Goal: Navigation & Orientation: Find specific page/section

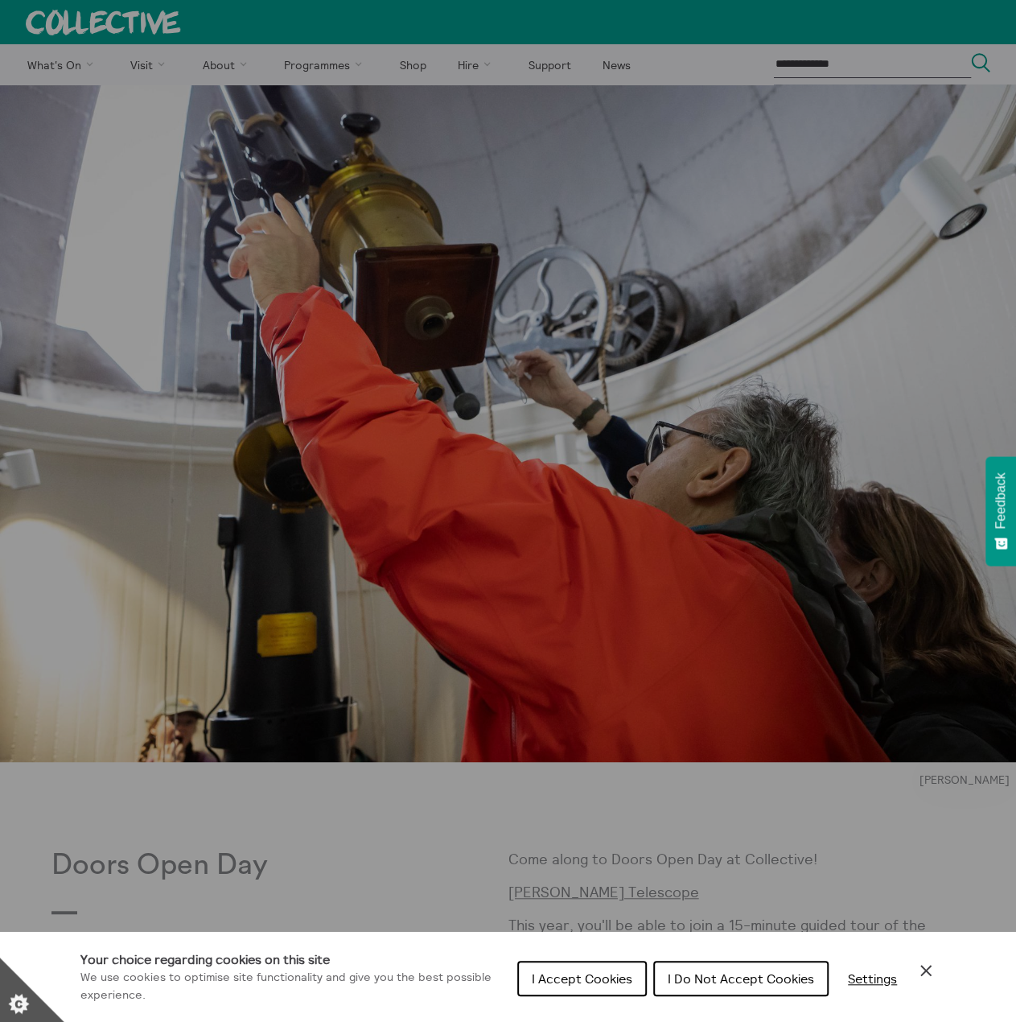
click at [603, 981] on span "I Accept Cookies" at bounding box center [582, 978] width 101 height 16
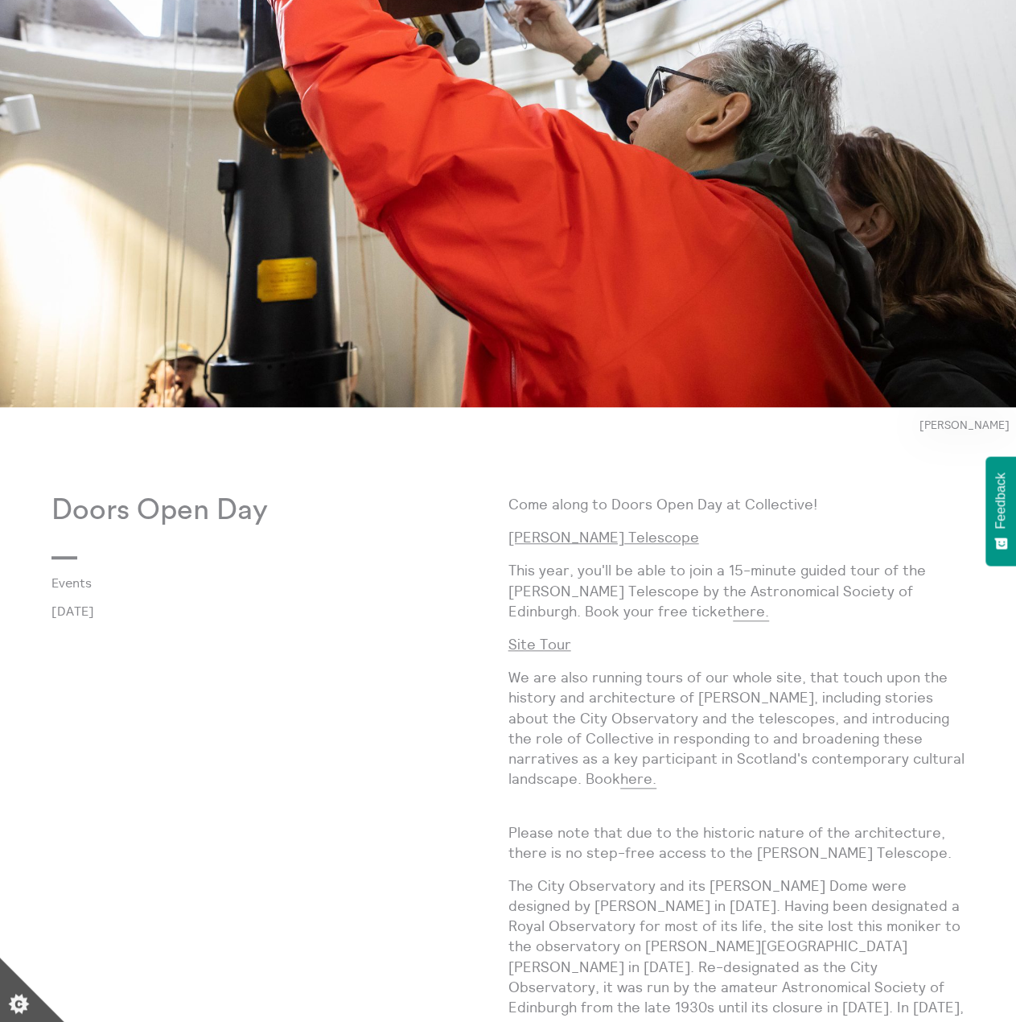
scroll to position [402, 0]
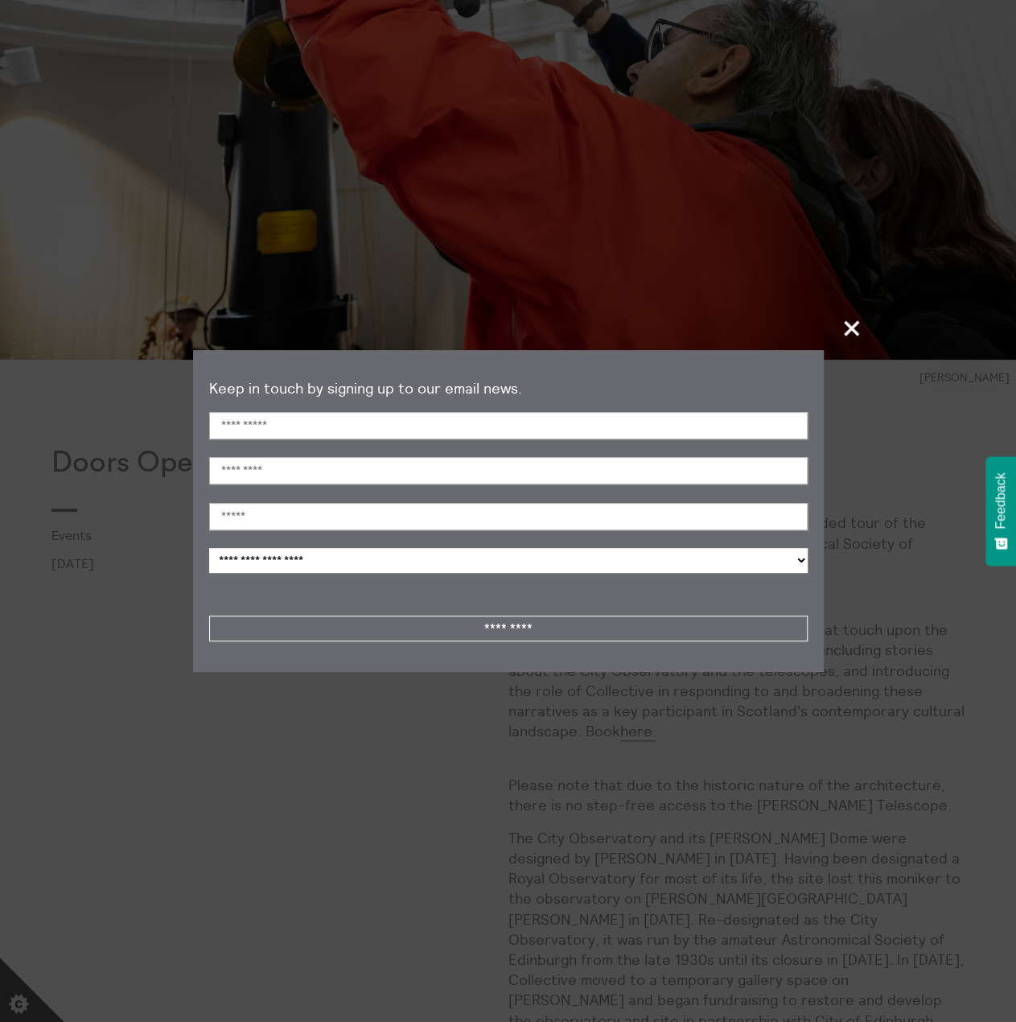
click at [859, 324] on span "+" at bounding box center [852, 327] width 47 height 47
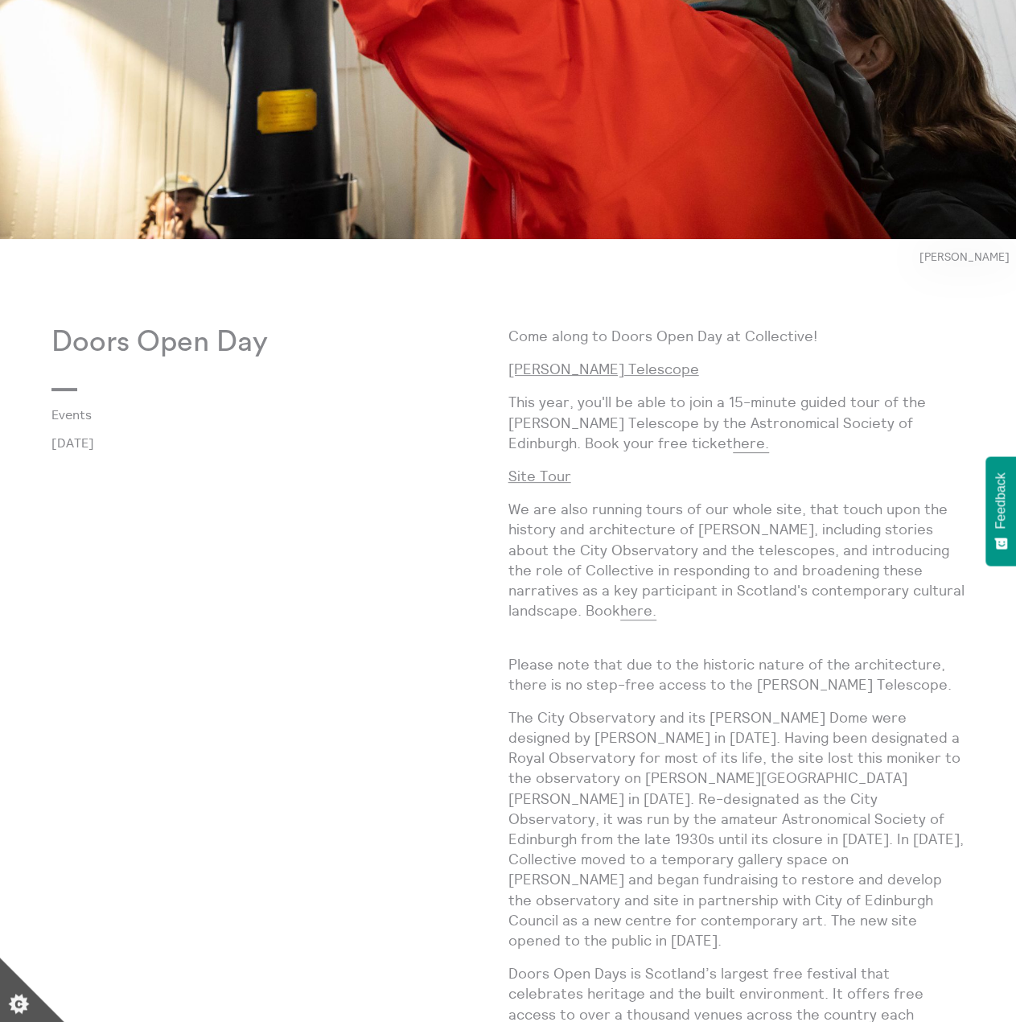
scroll to position [0, 0]
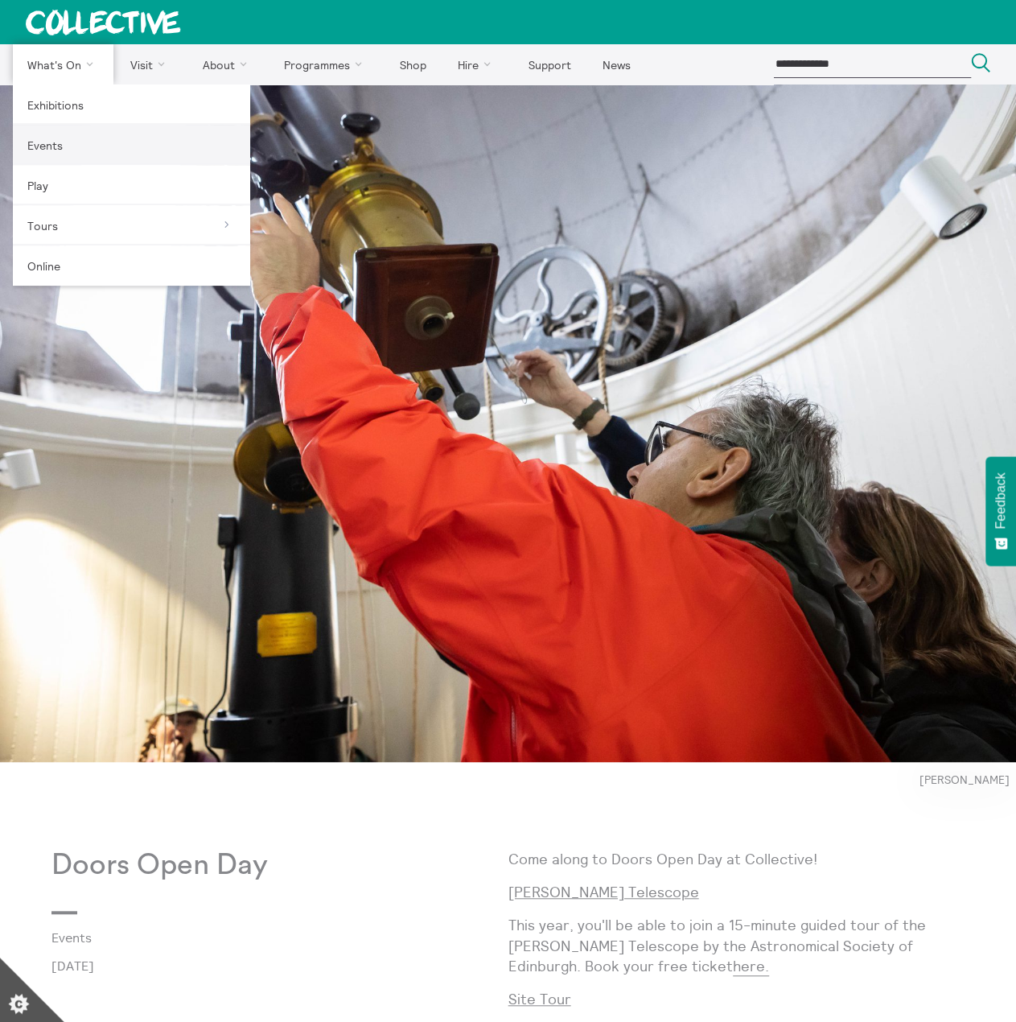
click at [57, 159] on link "Events" at bounding box center [131, 145] width 237 height 40
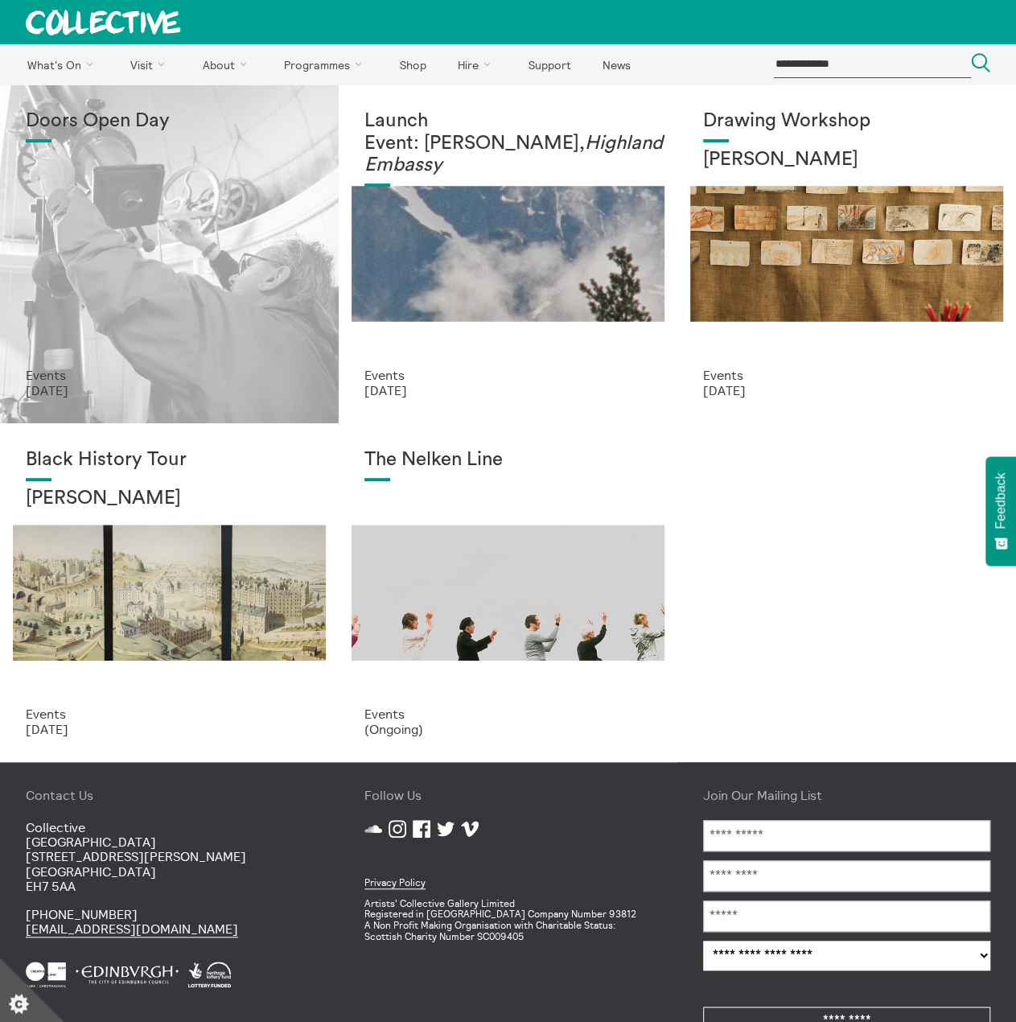
click at [265, 345] on div "Doors Open Day" at bounding box center [169, 238] width 287 height 257
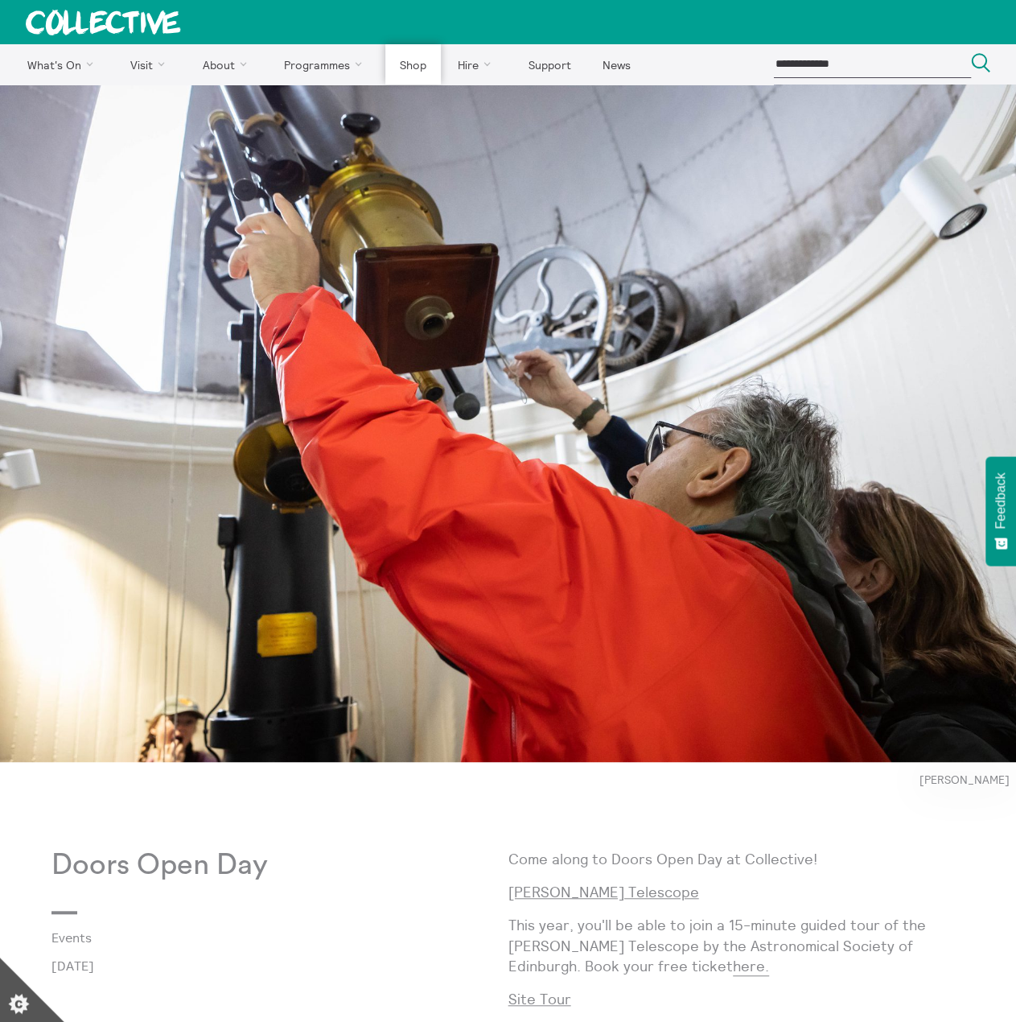
click at [432, 64] on link "Shop" at bounding box center [412, 64] width 55 height 40
